Goal: Find specific page/section

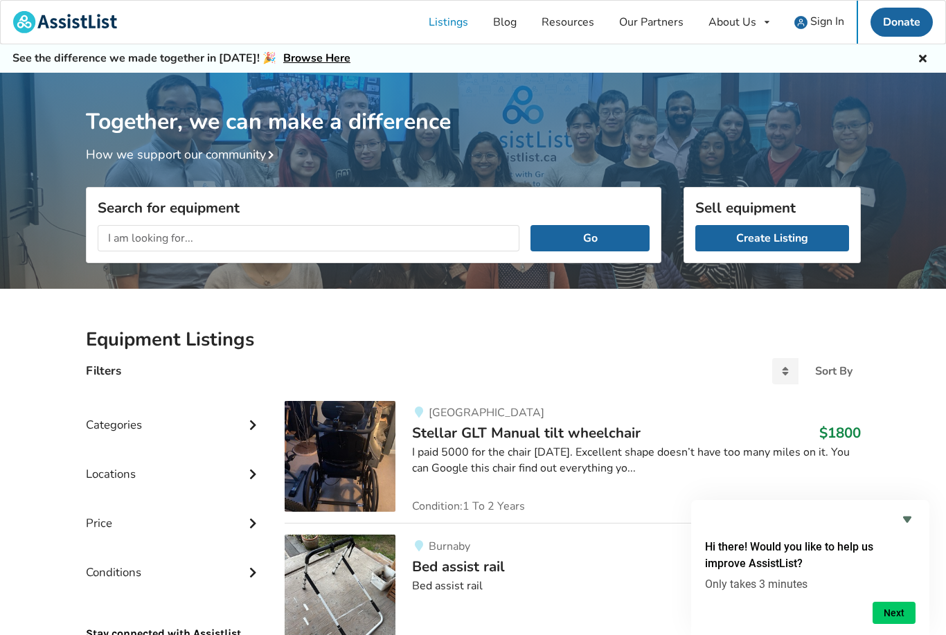
click at [234, 431] on div "Categories" at bounding box center [174, 414] width 177 height 49
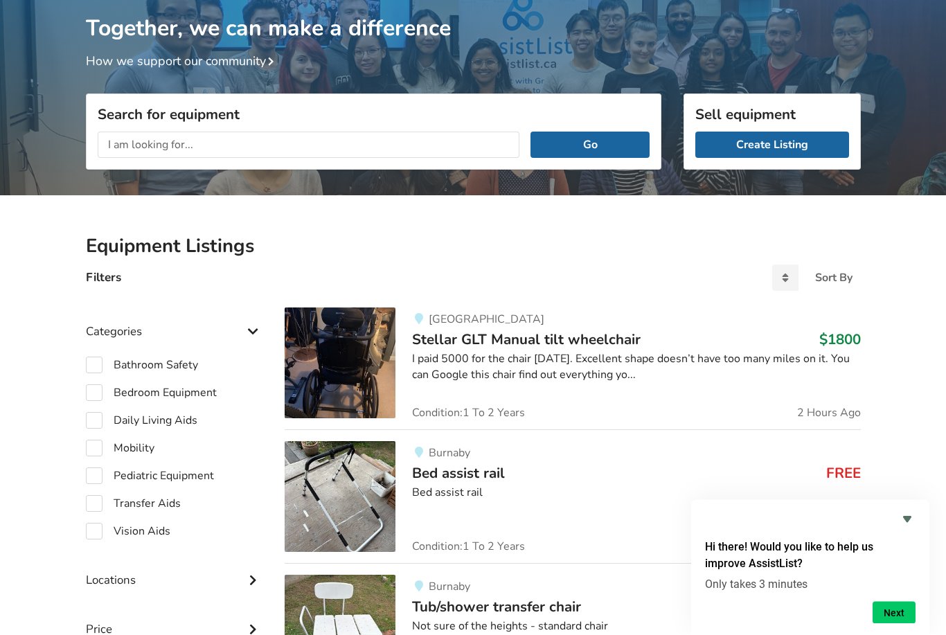
scroll to position [94, 0]
click at [106, 445] on label "Mobility" at bounding box center [120, 448] width 69 height 17
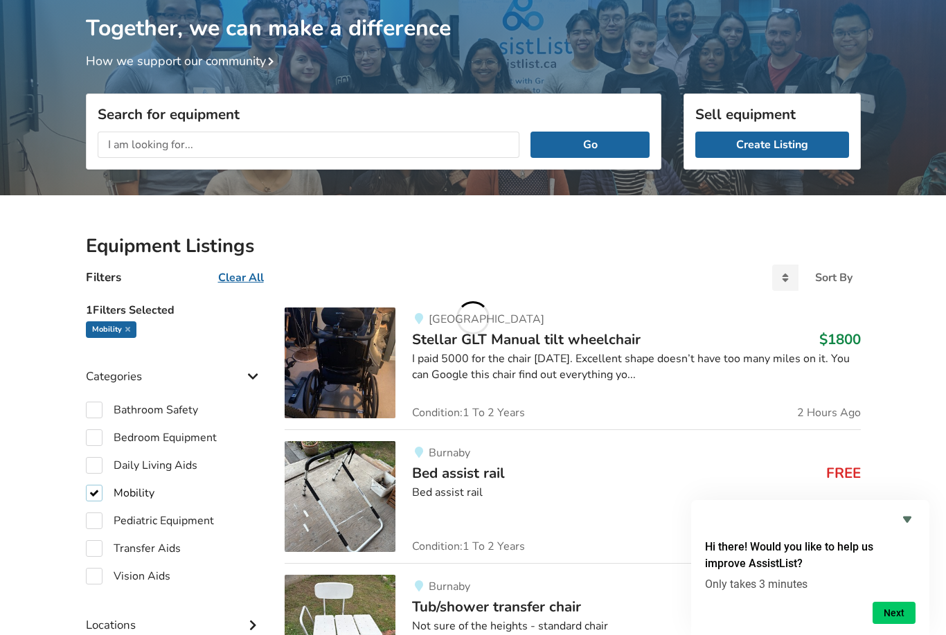
checkbox input "true"
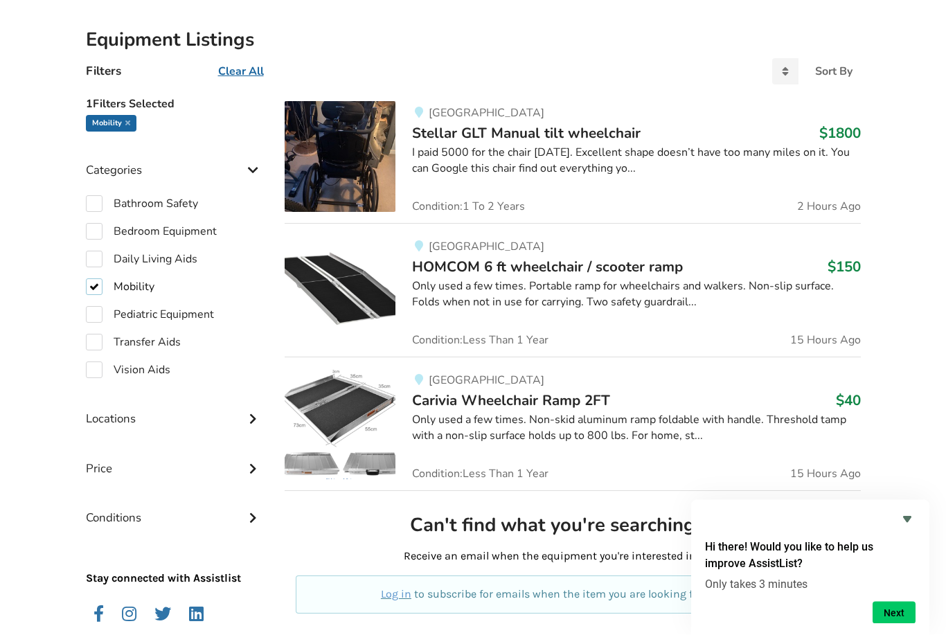
scroll to position [300, 0]
click at [256, 422] on icon at bounding box center [253, 417] width 14 height 12
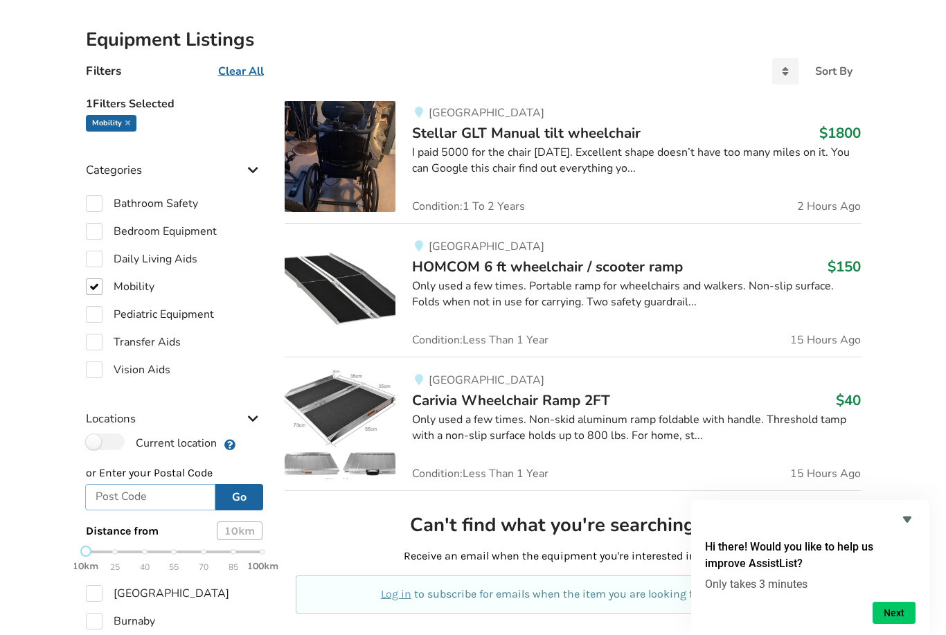
click at [163, 494] on input "text" at bounding box center [150, 497] width 131 height 26
type input "V6k3b4"
click at [249, 495] on button "Go" at bounding box center [239, 497] width 48 height 26
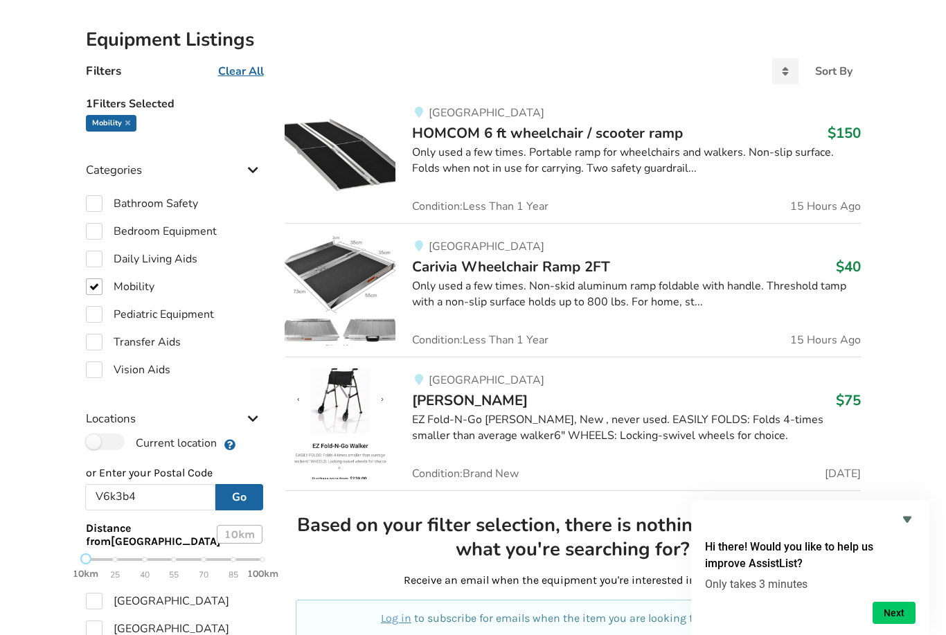
click at [114, 556] on div "10km 25 40 55 70 85 100km" at bounding box center [174, 567] width 177 height 24
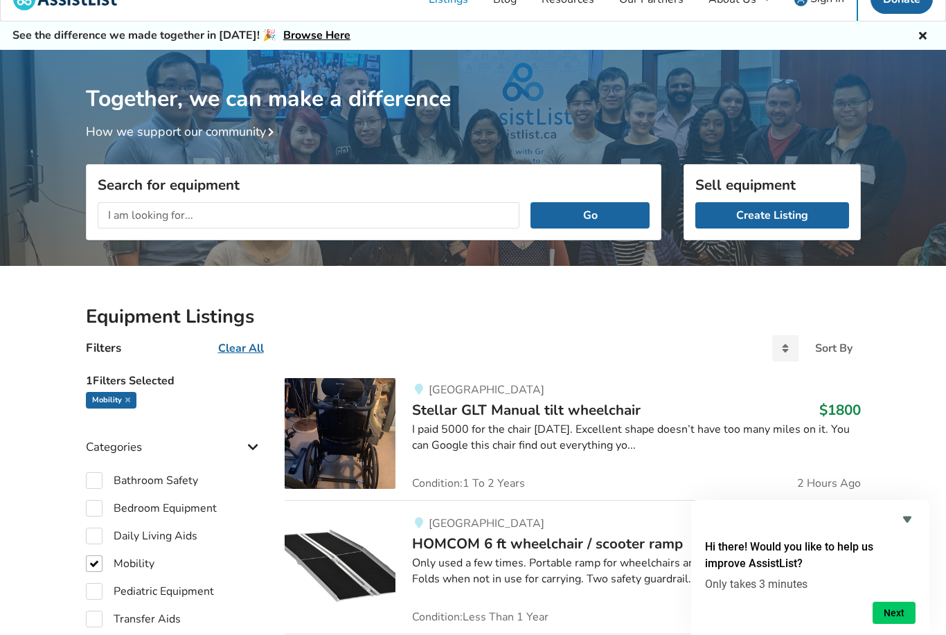
scroll to position [0, 0]
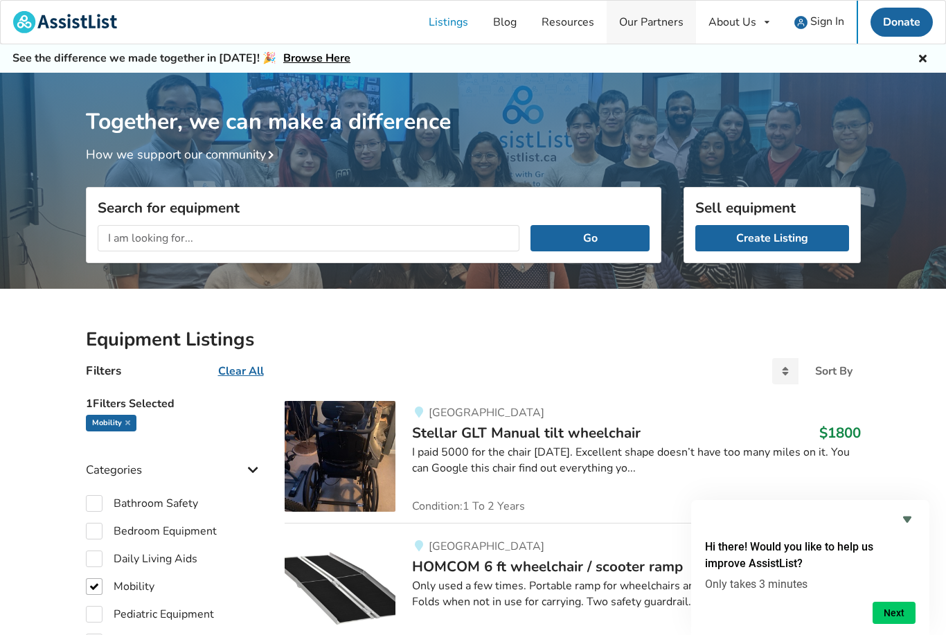
click at [659, 28] on link "Our Partners" at bounding box center [651, 22] width 89 height 43
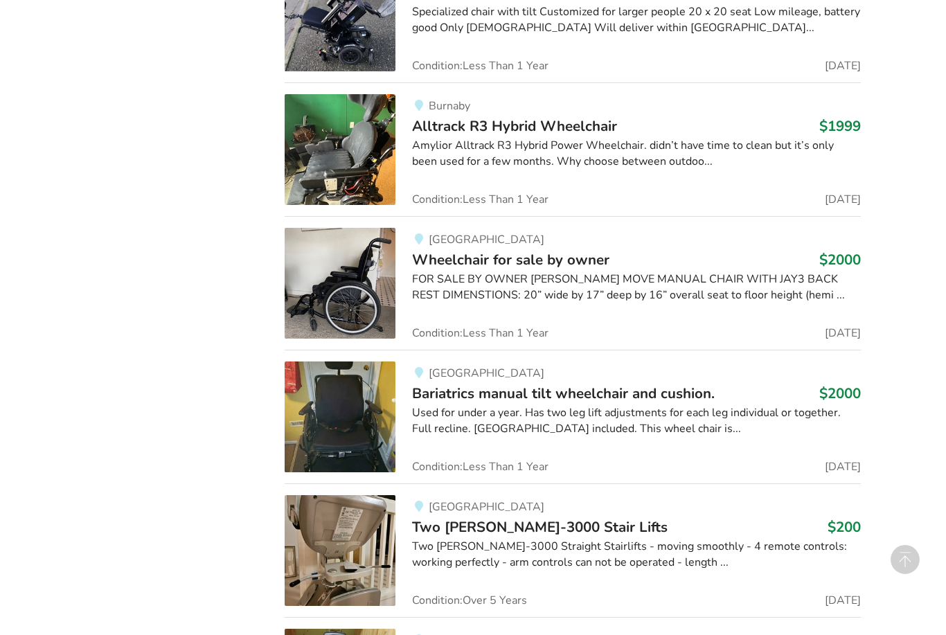
scroll to position [344, 0]
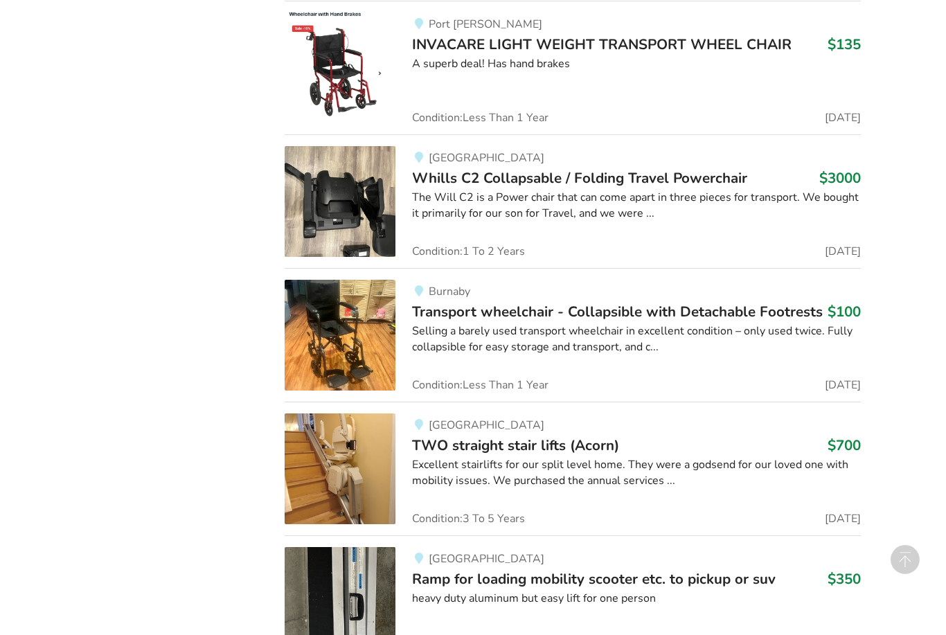
scroll to position [1231, 0]
